Goal: Task Accomplishment & Management: Manage account settings

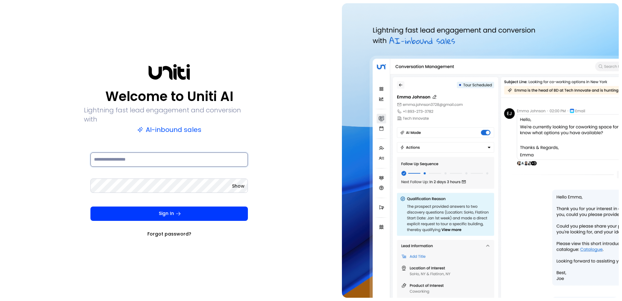
click at [120, 152] on input at bounding box center [168, 159] width 157 height 14
type input "**********"
click at [90, 206] on button "Sign In" at bounding box center [168, 213] width 157 height 14
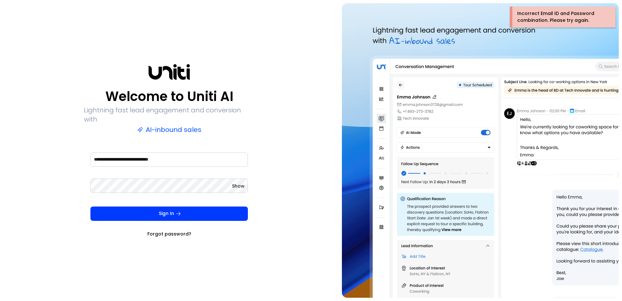
click at [236, 182] on span "Show" at bounding box center [238, 185] width 13 height 7
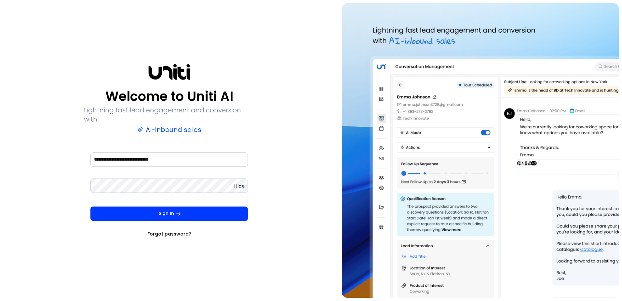
click at [237, 182] on span "Hide" at bounding box center [239, 185] width 10 height 7
click at [0, 169] on html "**********" at bounding box center [311, 150] width 622 height 301
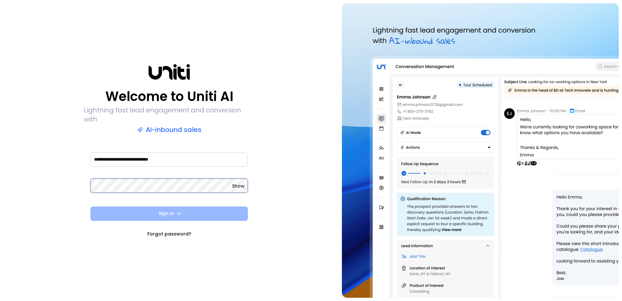
click at [90, 206] on button "Sign In" at bounding box center [168, 213] width 157 height 14
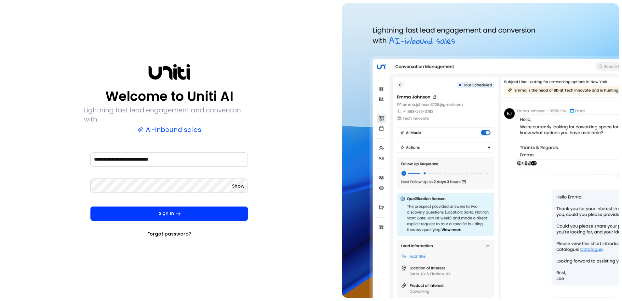
click at [165, 230] on link "Forgot password?" at bounding box center [169, 233] width 44 height 7
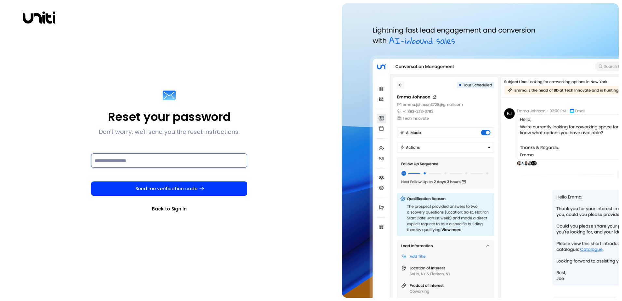
click at [163, 162] on input at bounding box center [169, 160] width 156 height 14
type input "**********"
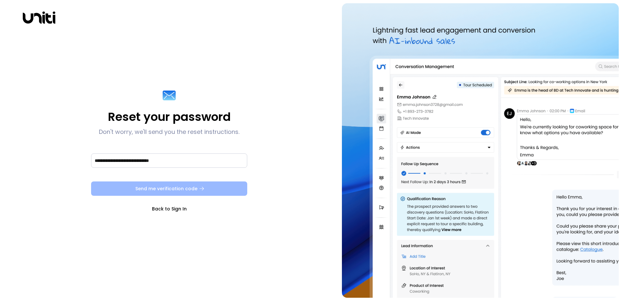
click at [194, 191] on button "Send me verification code" at bounding box center [169, 188] width 156 height 14
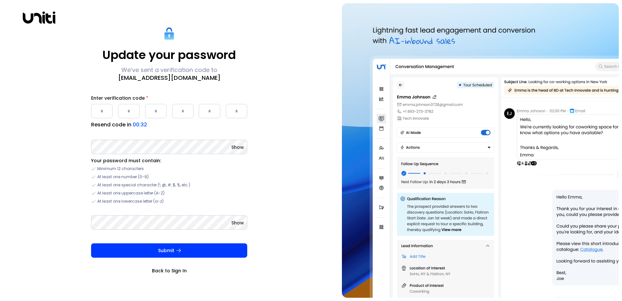
click at [102, 106] on input "Please enter OTP character 1" at bounding box center [101, 111] width 21 height 14
type input "*"
click at [131, 111] on input "Please enter OTP character 2" at bounding box center [128, 111] width 21 height 14
type input "*"
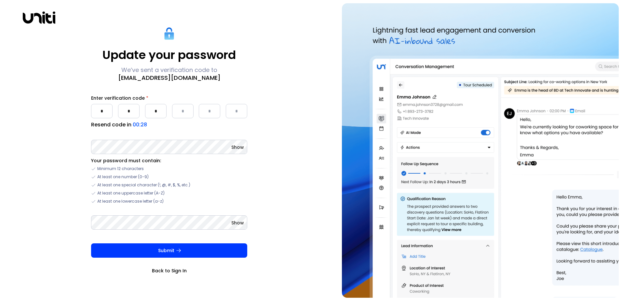
type input "*"
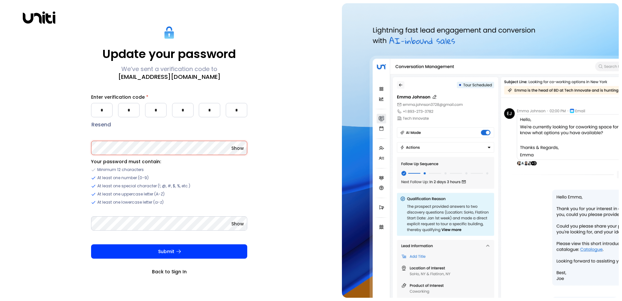
click at [233, 150] on span "Show" at bounding box center [237, 148] width 13 height 7
click at [240, 226] on span "Show" at bounding box center [237, 223] width 13 height 7
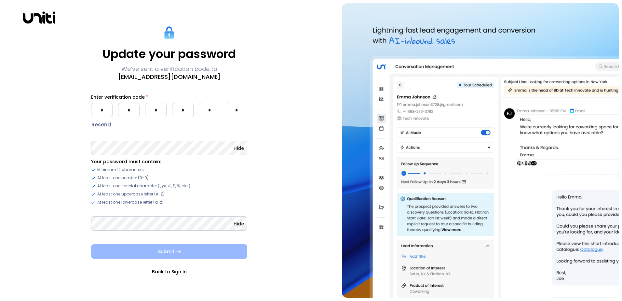
click at [168, 251] on button "Submit" at bounding box center [169, 251] width 156 height 14
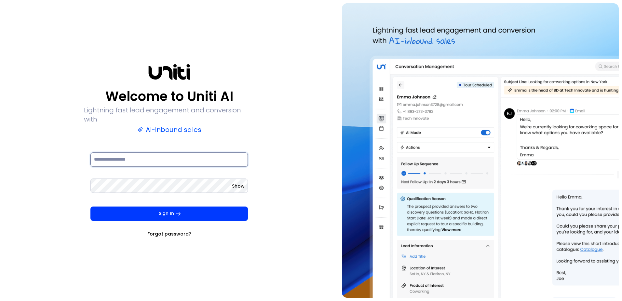
click at [141, 152] on input at bounding box center [168, 159] width 157 height 14
type input "**********"
click at [90, 206] on button "Sign In" at bounding box center [168, 213] width 157 height 14
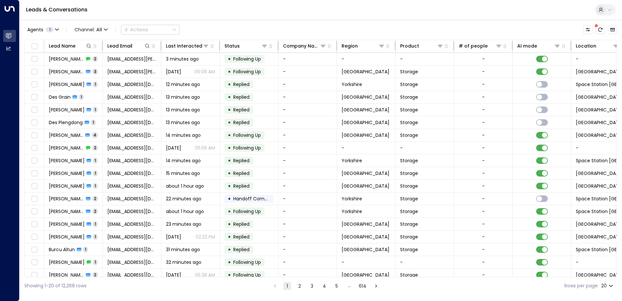
click at [614, 277] on div "Showing 1-20 of 12,268 rows 1 2 3 4 5 … 614 Rows per page: 20 **" at bounding box center [320, 285] width 593 height 17
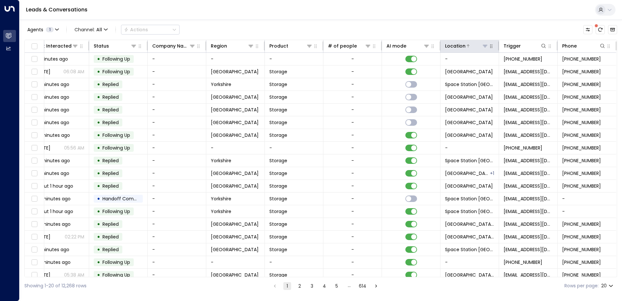
click at [483, 46] on icon at bounding box center [485, 46] width 5 height 2
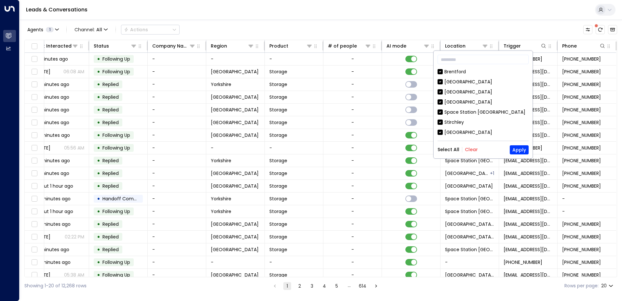
click at [466, 149] on button "Clear" at bounding box center [471, 149] width 13 height 5
click at [481, 62] on input "text" at bounding box center [483, 59] width 91 height 12
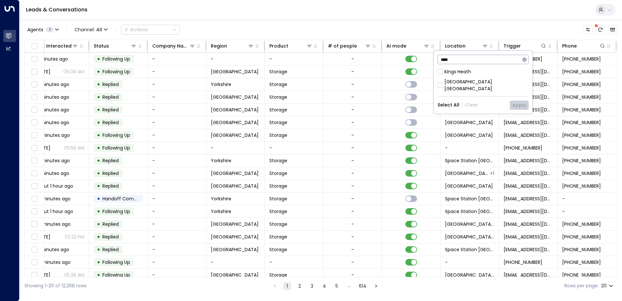
type input "****"
click at [525, 101] on button "Apply" at bounding box center [519, 105] width 19 height 9
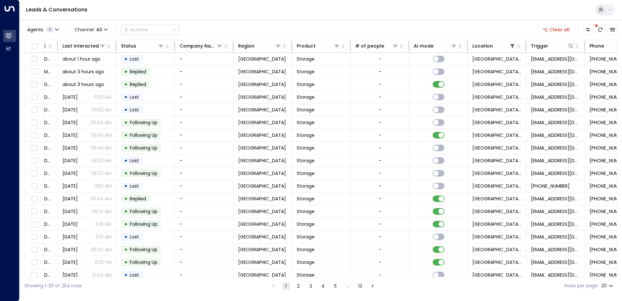
scroll to position [0, 106]
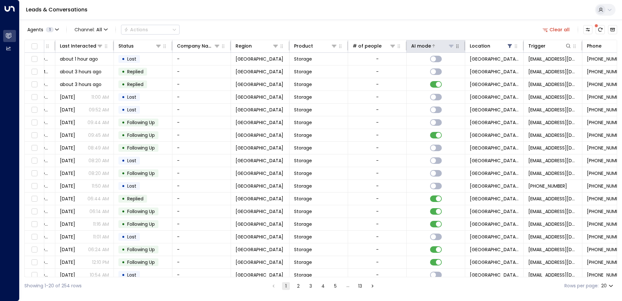
click at [431, 47] on div at bounding box center [442, 46] width 23 height 7
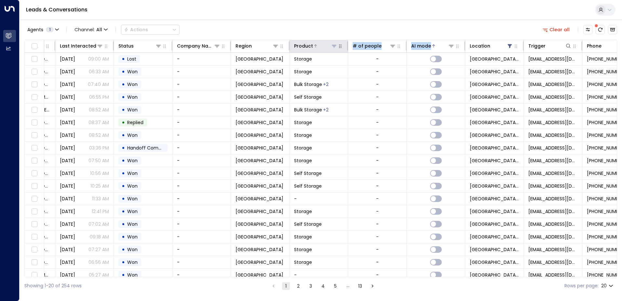
drag, startPoint x: 441, startPoint y: 47, endPoint x: 325, endPoint y: 44, distance: 116.2
click at [325, 44] on tr "Lead Name Lead Email Last Interacted Status Company Name Region Product # of pe…" at bounding box center [280, 46] width 722 height 13
drag, startPoint x: 325, startPoint y: 44, endPoint x: 450, endPoint y: 29, distance: 125.5
click at [450, 29] on div "Agents 1 Channel: All Actions Clear all" at bounding box center [320, 30] width 593 height 14
click at [458, 46] on icon "button" at bounding box center [457, 47] width 2 height 4
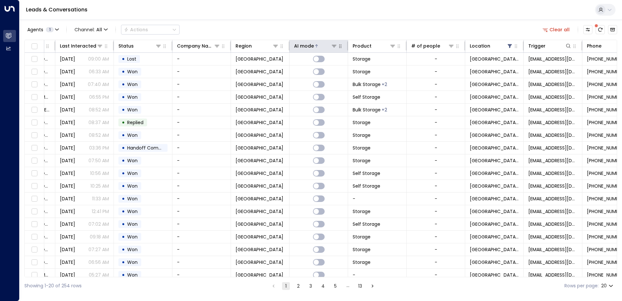
click at [90, 277] on div "Showing 1-20 of 254 rows 1 2 3 4 5 … 13 Rows per page: 20 **" at bounding box center [320, 285] width 593 height 17
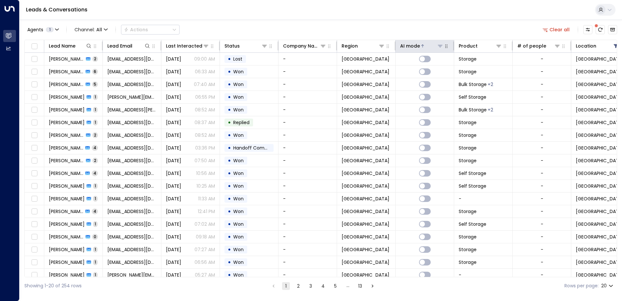
click at [412, 47] on div "AI mode" at bounding box center [410, 46] width 20 height 8
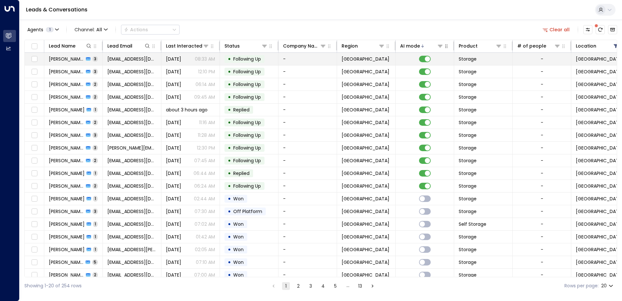
click at [67, 61] on span "[PERSON_NAME]" at bounding box center [66, 59] width 35 height 7
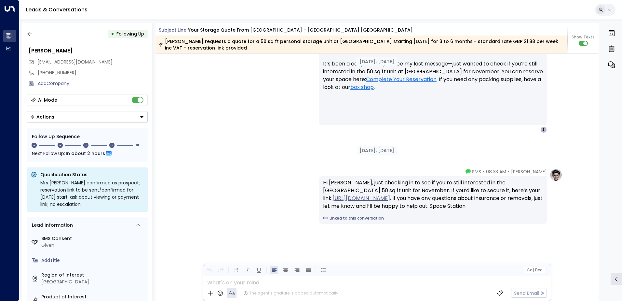
scroll to position [901, 0]
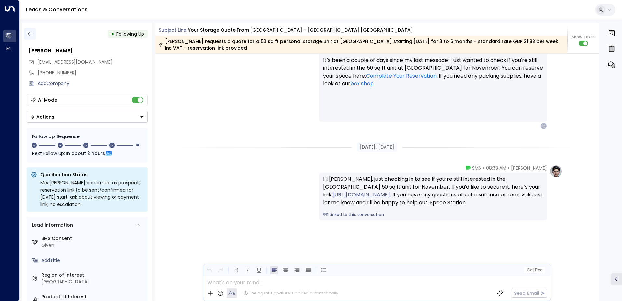
click at [29, 33] on icon "button" at bounding box center [29, 34] width 5 height 4
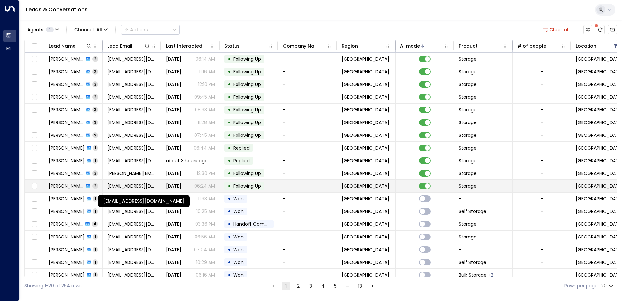
click at [131, 187] on span "[EMAIL_ADDRESS][DOMAIN_NAME]" at bounding box center [131, 185] width 49 height 7
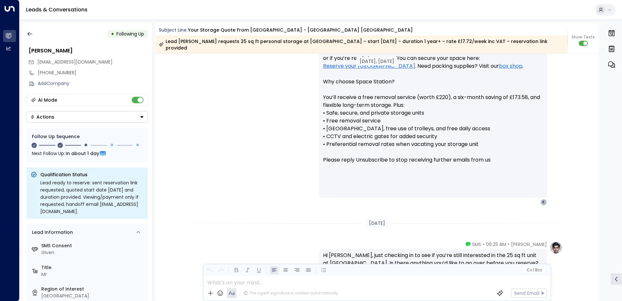
scroll to position [732, 0]
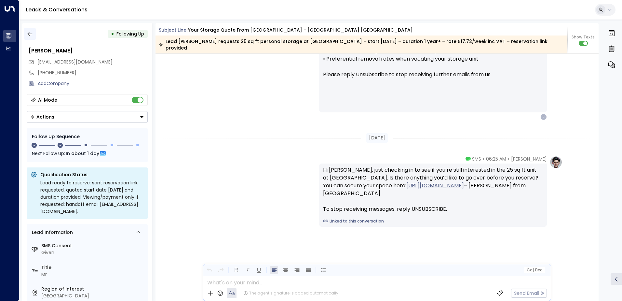
click at [26, 34] on button "button" at bounding box center [30, 34] width 12 height 12
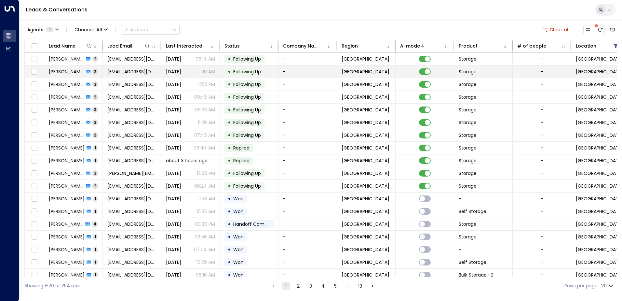
click at [66, 74] on span "[PERSON_NAME]" at bounding box center [66, 71] width 35 height 7
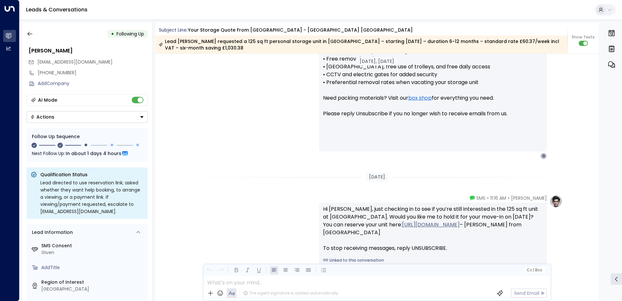
scroll to position [683, 0]
